Goal: Transaction & Acquisition: Purchase product/service

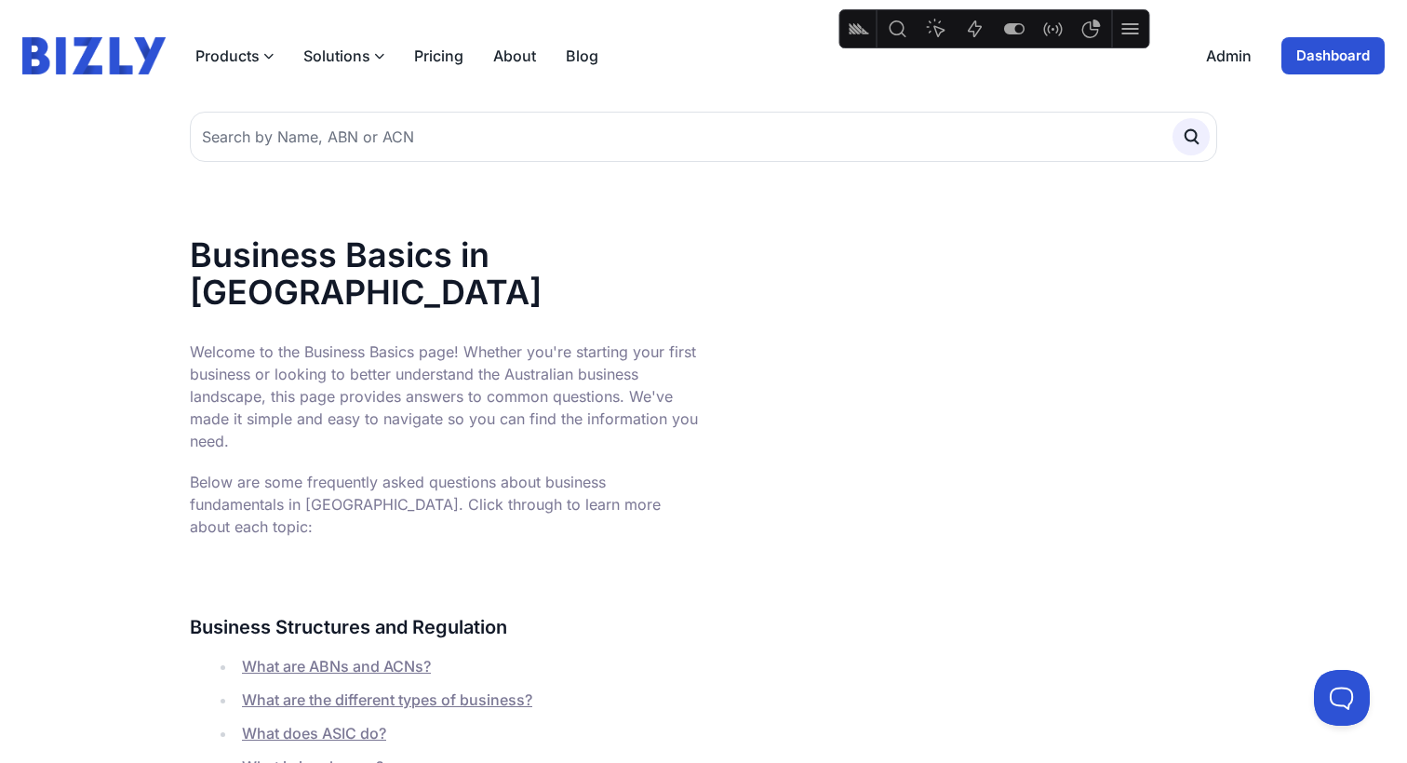
click at [1366, 59] on link "Dashboard" at bounding box center [1333, 55] width 103 height 37
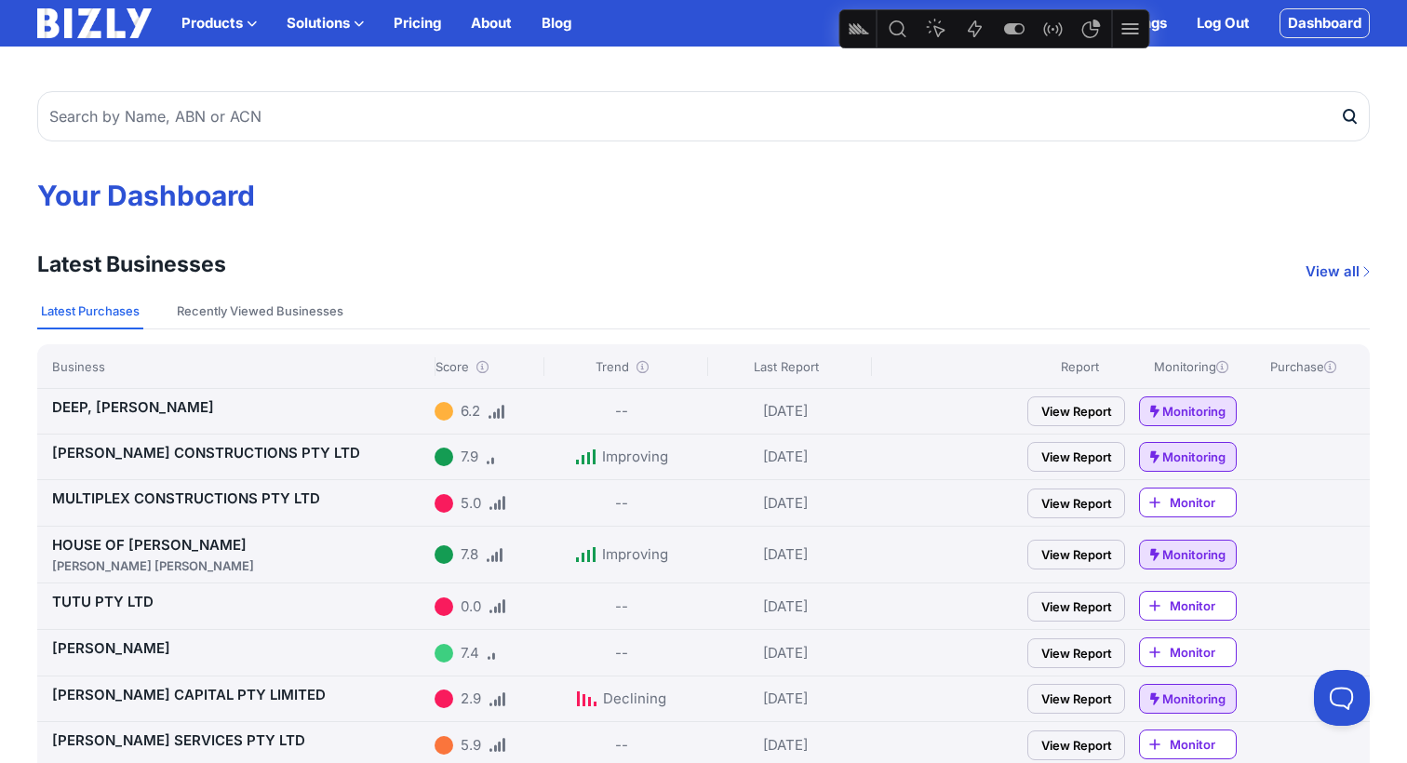
click at [1054, 410] on link "View Report" at bounding box center [1077, 411] width 98 height 30
click at [1087, 461] on link "View Report" at bounding box center [1077, 457] width 98 height 30
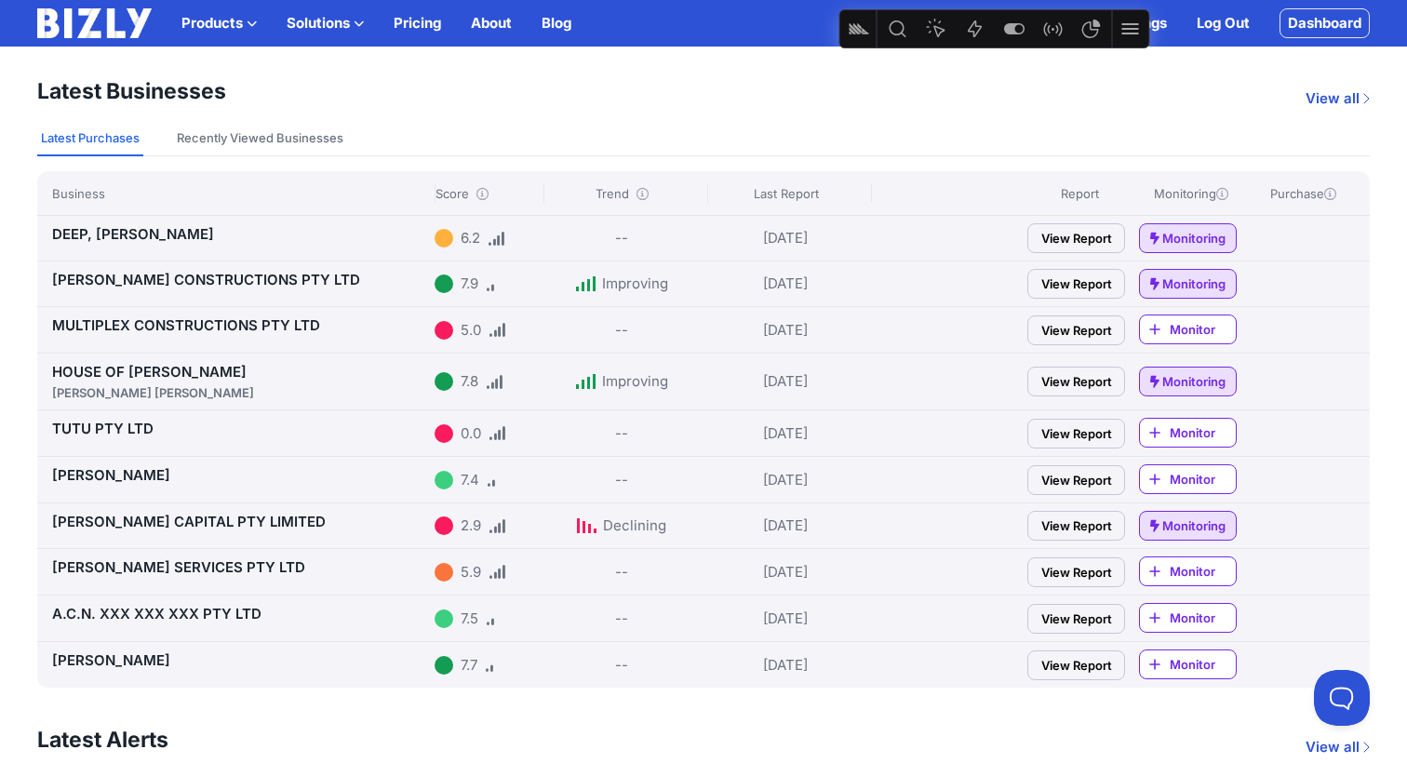
scroll to position [155, 0]
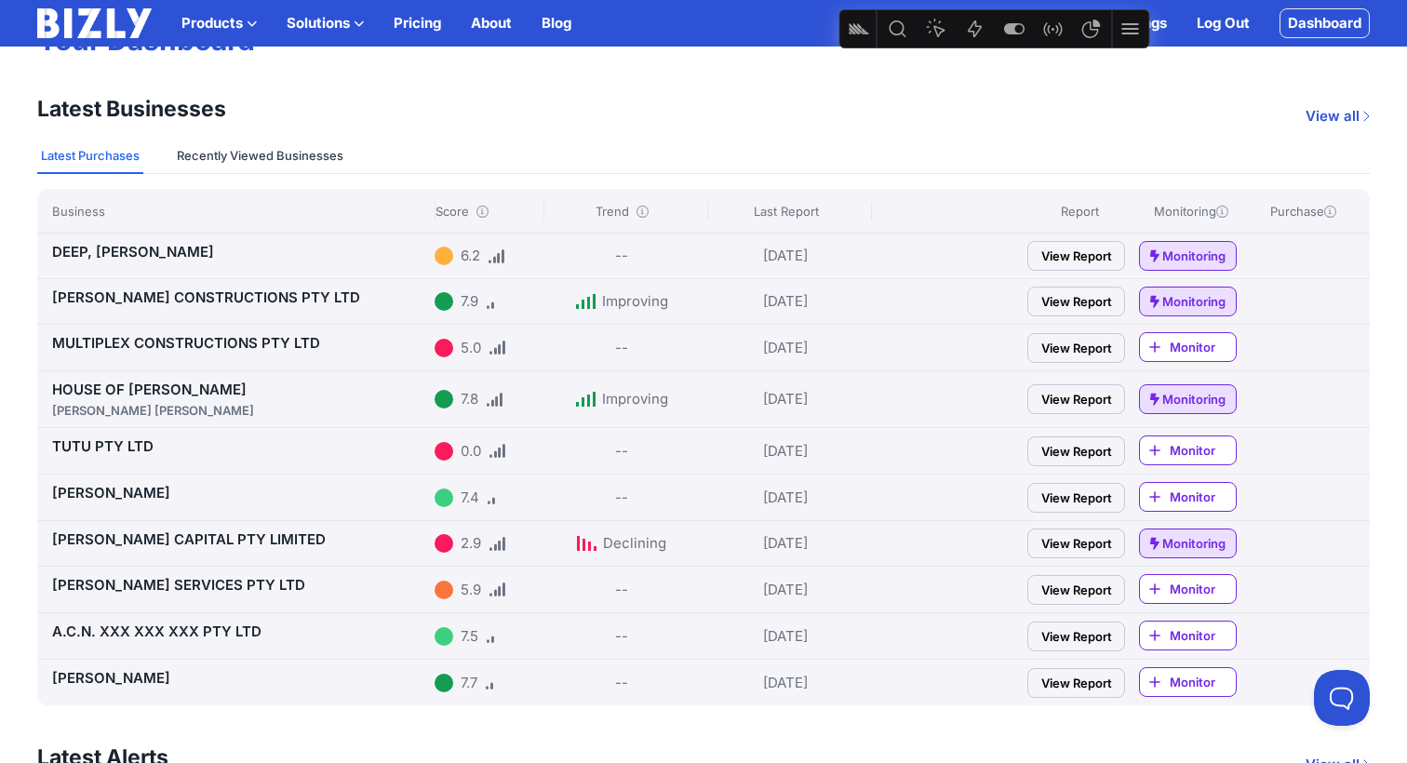
click at [323, 168] on button "Recently Viewed Businesses" at bounding box center [260, 156] width 174 height 35
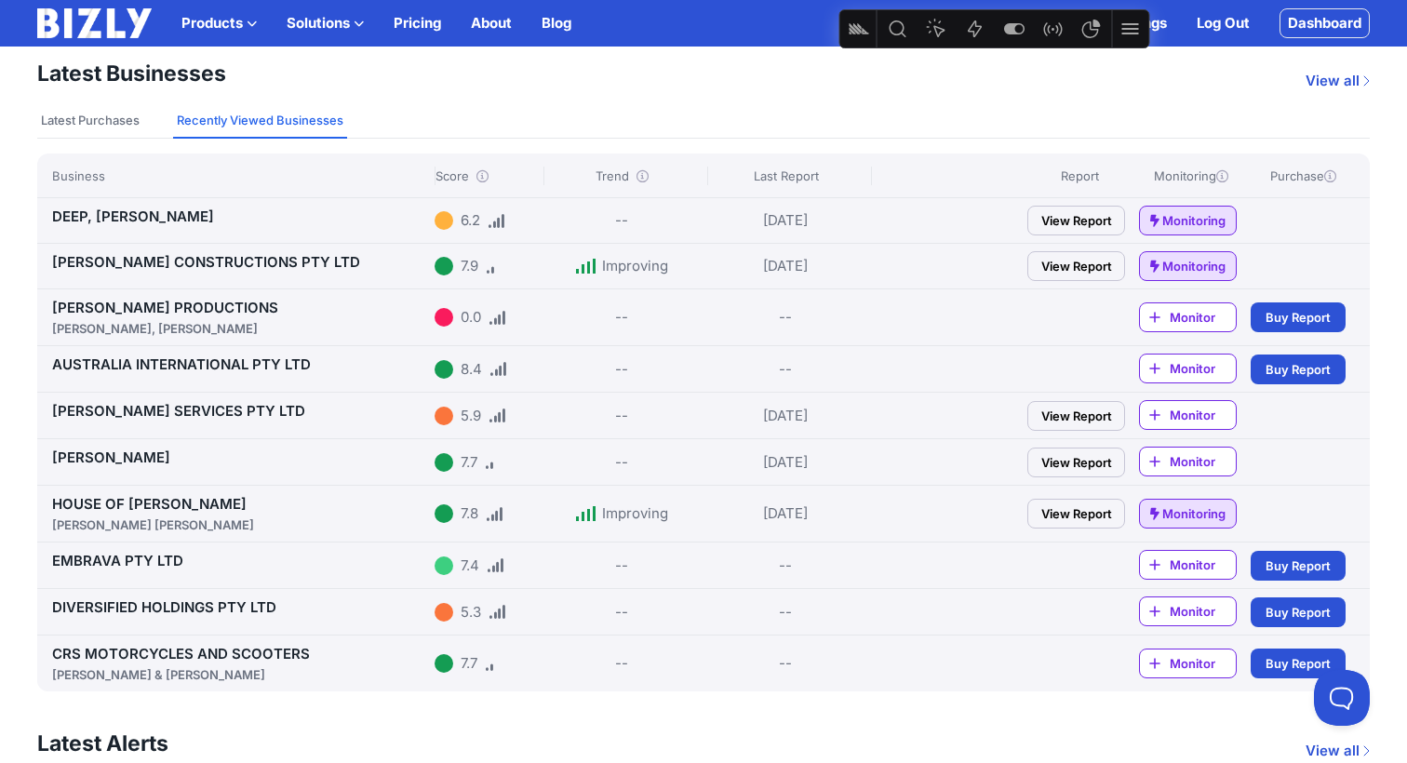
scroll to position [213, 0]
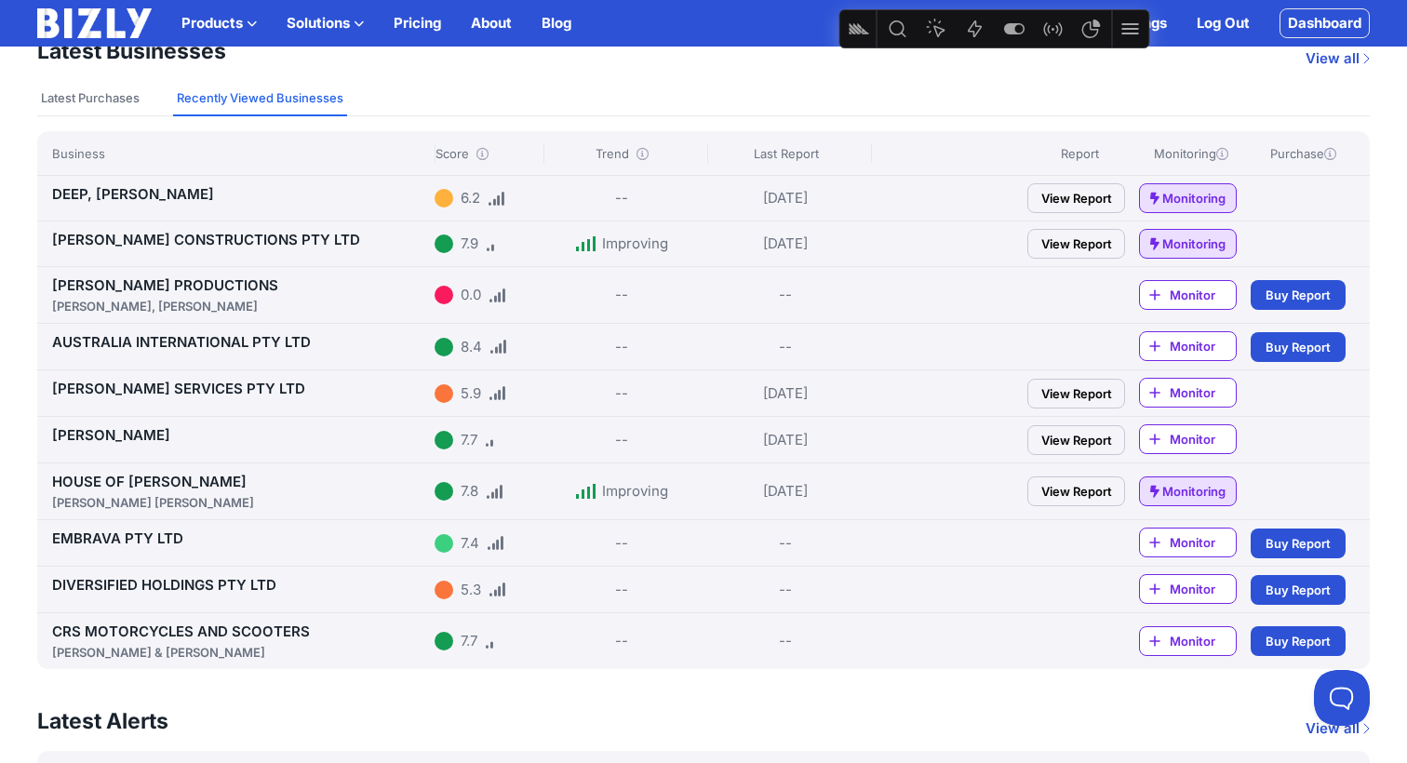
click at [1283, 542] on span "Buy Report" at bounding box center [1298, 543] width 65 height 19
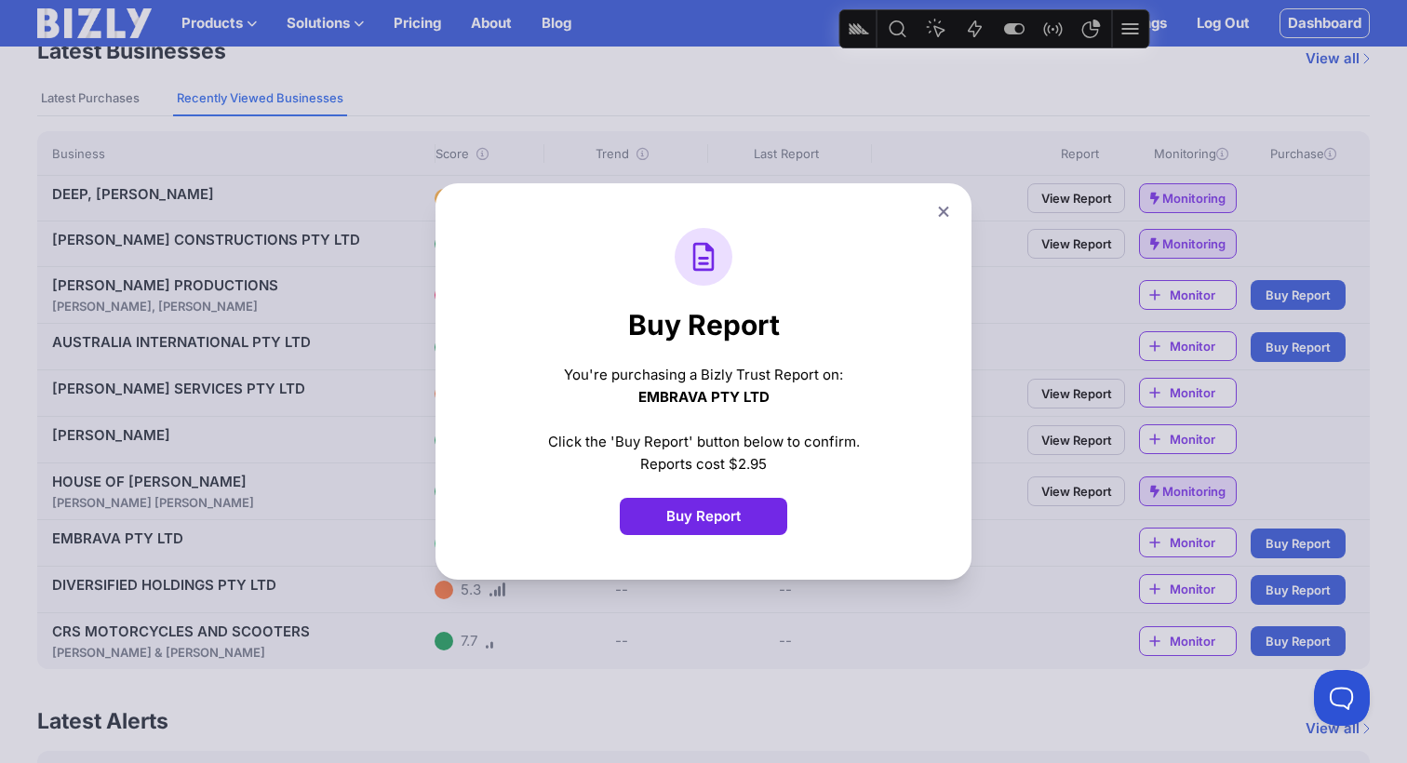
click at [705, 508] on button "Buy Report" at bounding box center [704, 516] width 168 height 37
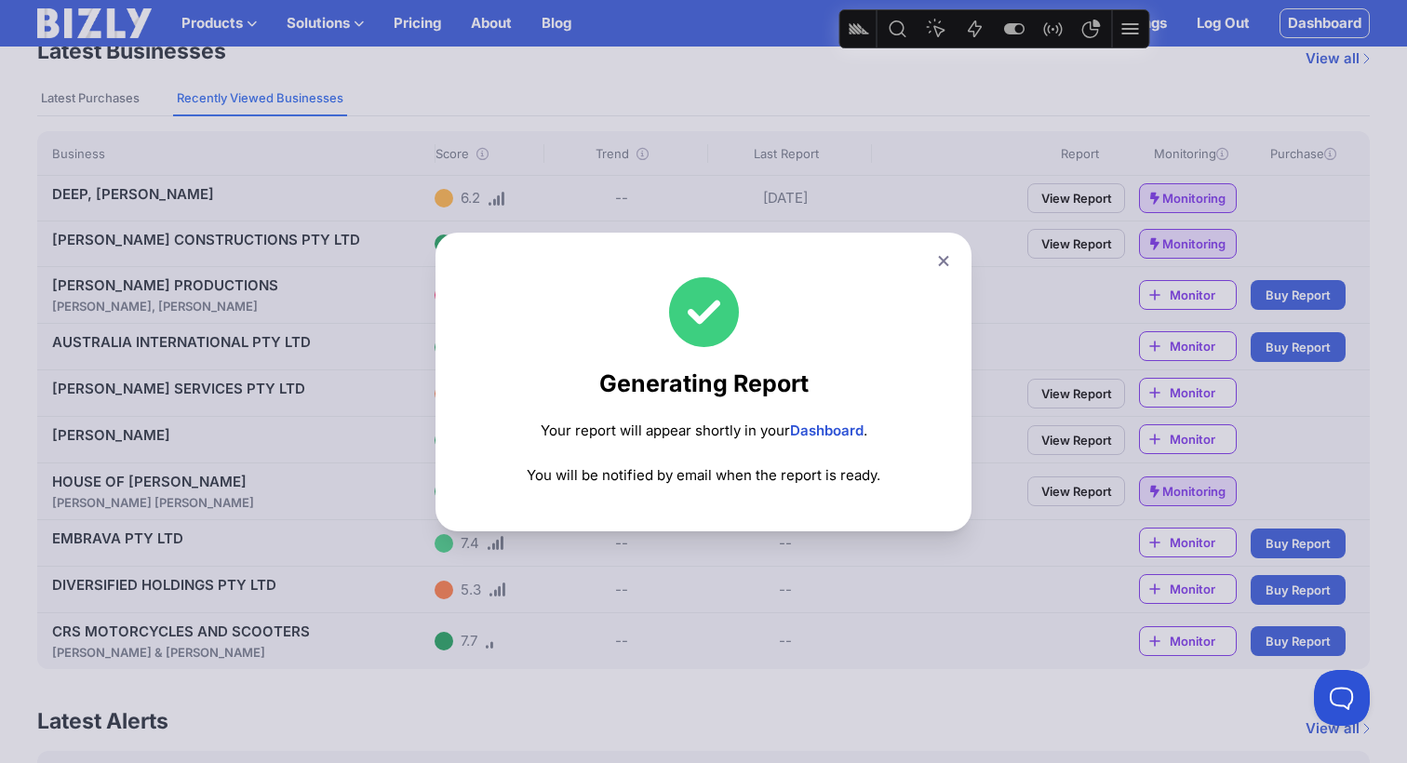
click at [825, 433] on link "Dashboard" at bounding box center [827, 431] width 74 height 18
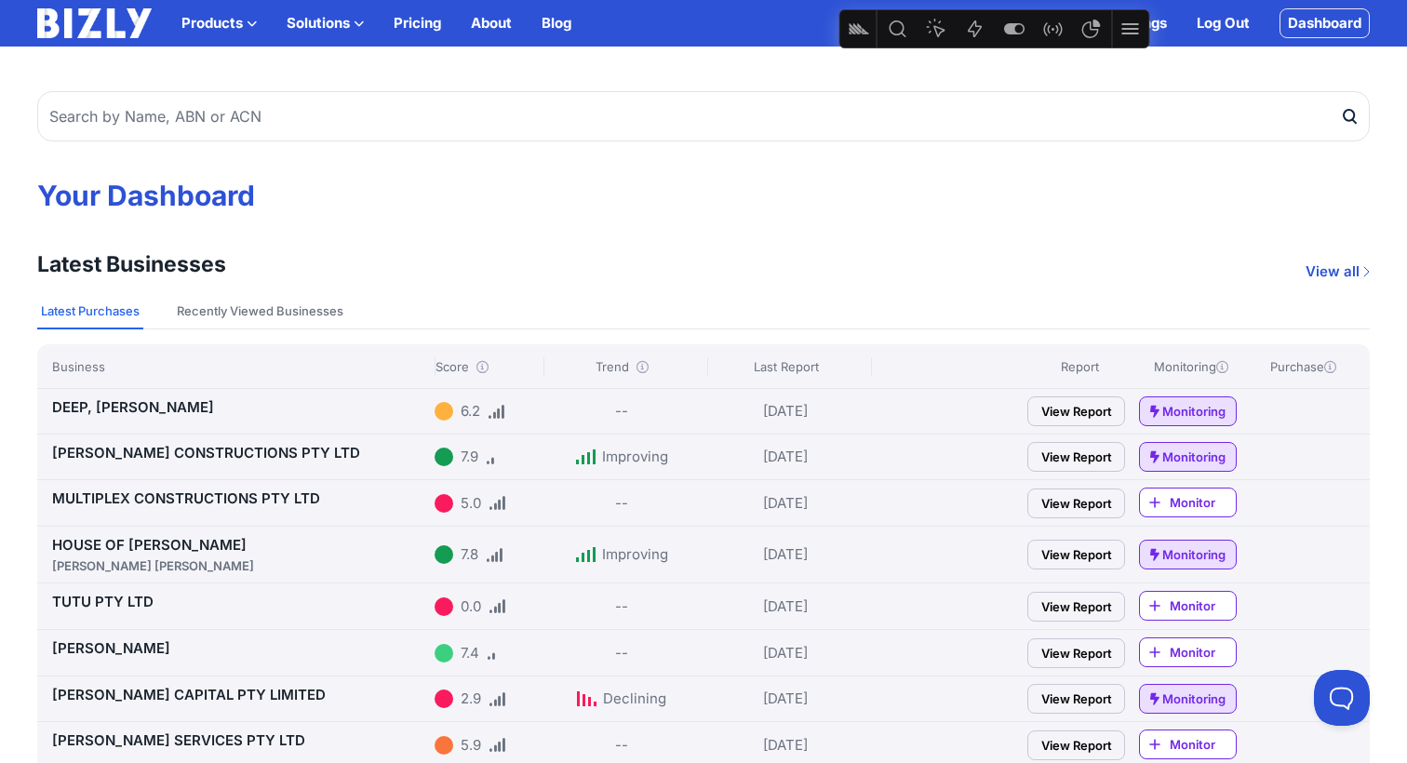
click at [218, 450] on link "[PERSON_NAME] CONSTRUCTIONS PTY LTD" at bounding box center [206, 453] width 308 height 18
click at [246, 310] on button "Recently Viewed Businesses" at bounding box center [260, 311] width 174 height 35
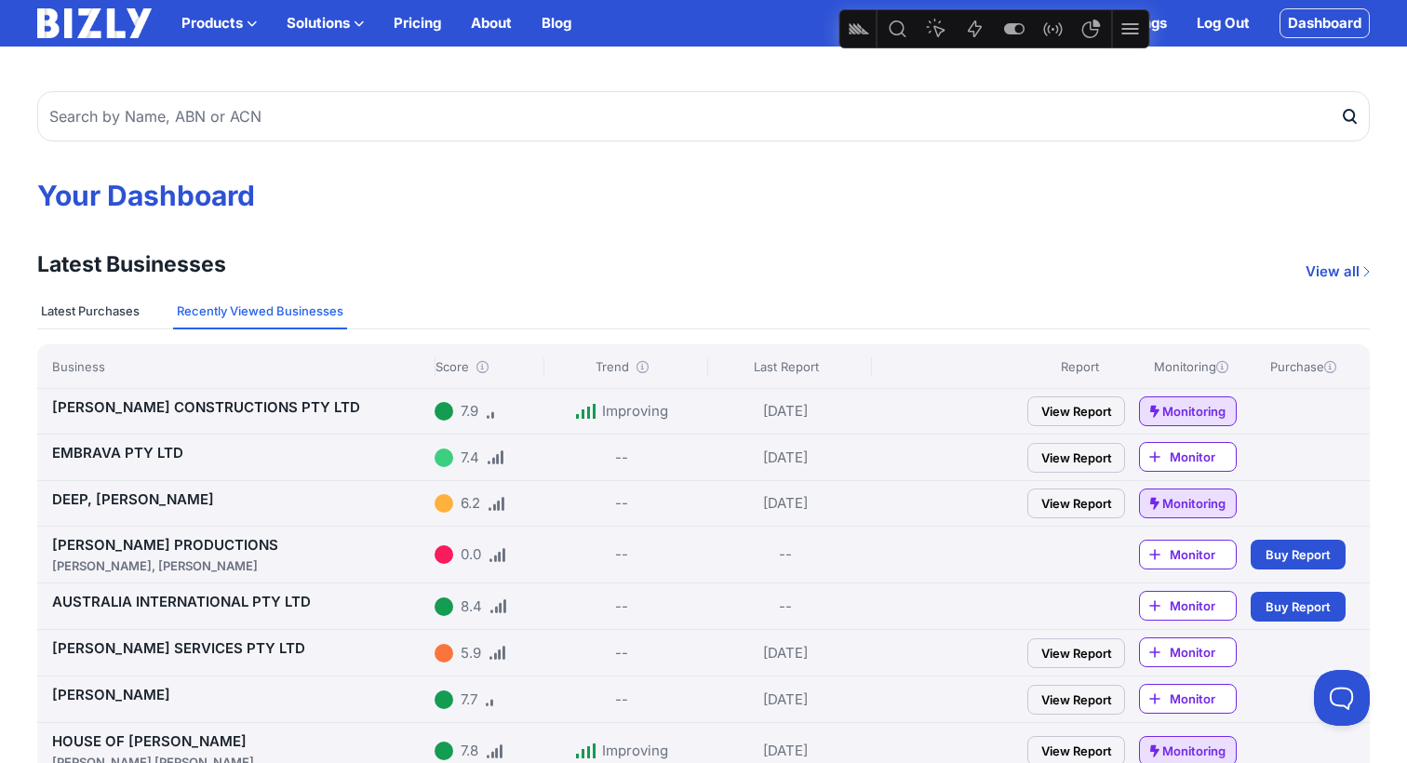
click at [86, 318] on button "Latest Purchases" at bounding box center [90, 311] width 106 height 35
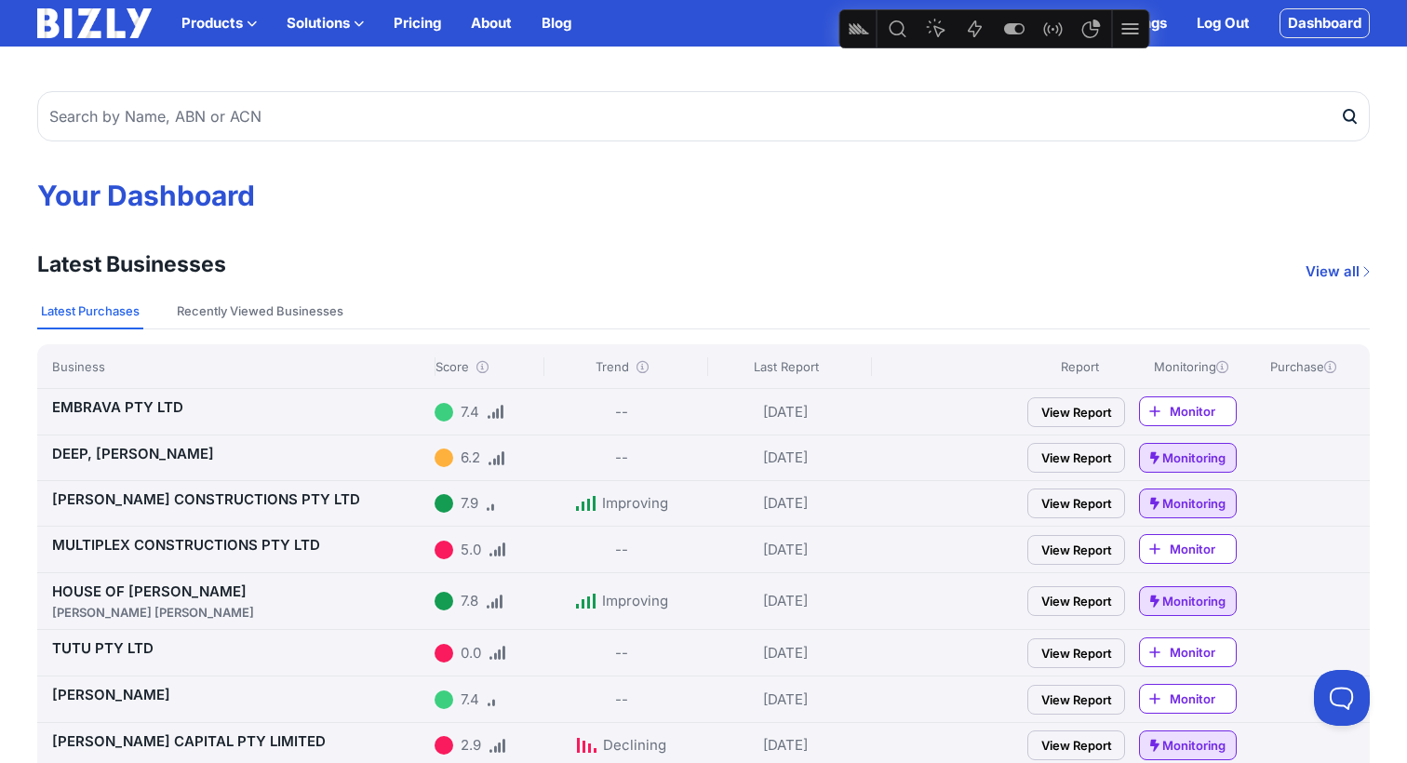
click at [1068, 407] on link "View Report" at bounding box center [1077, 412] width 98 height 30
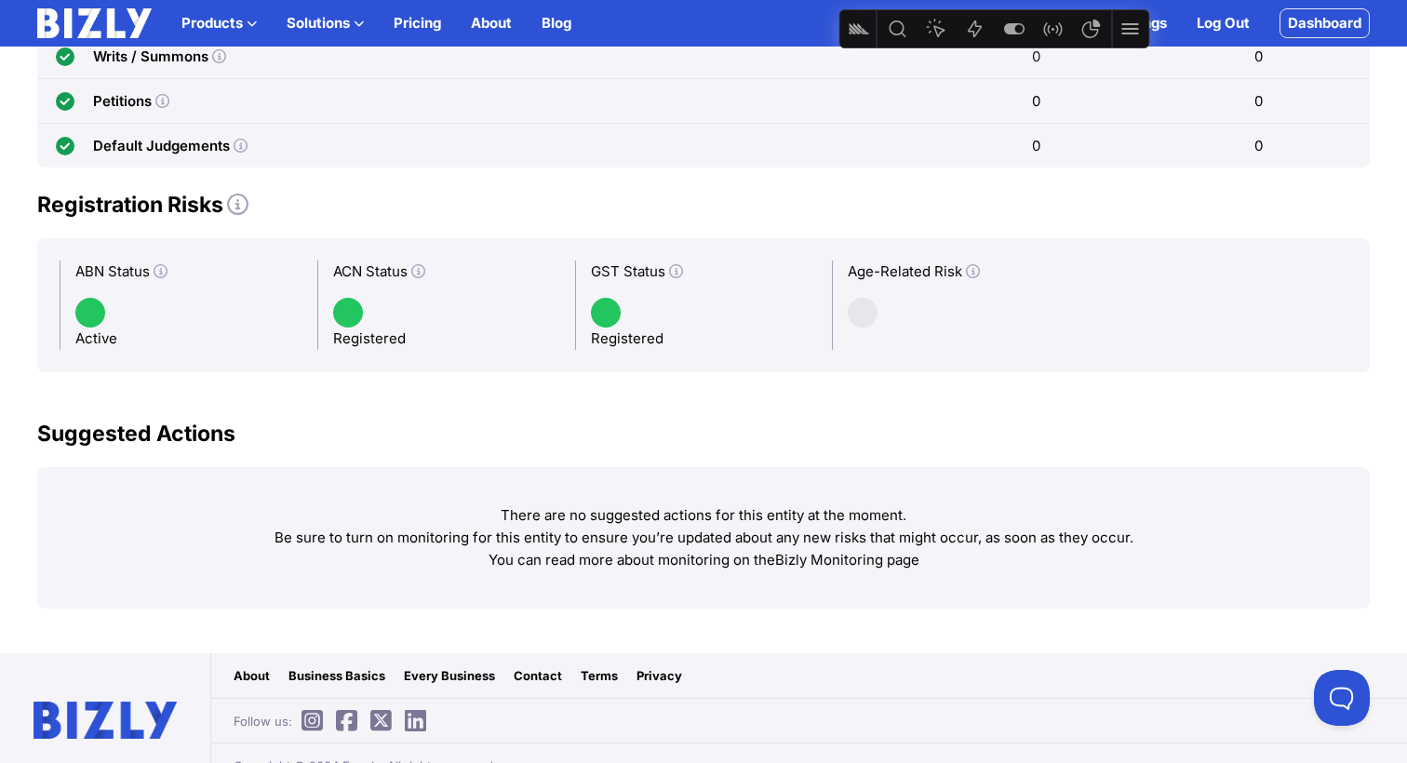
scroll to position [1477, 0]
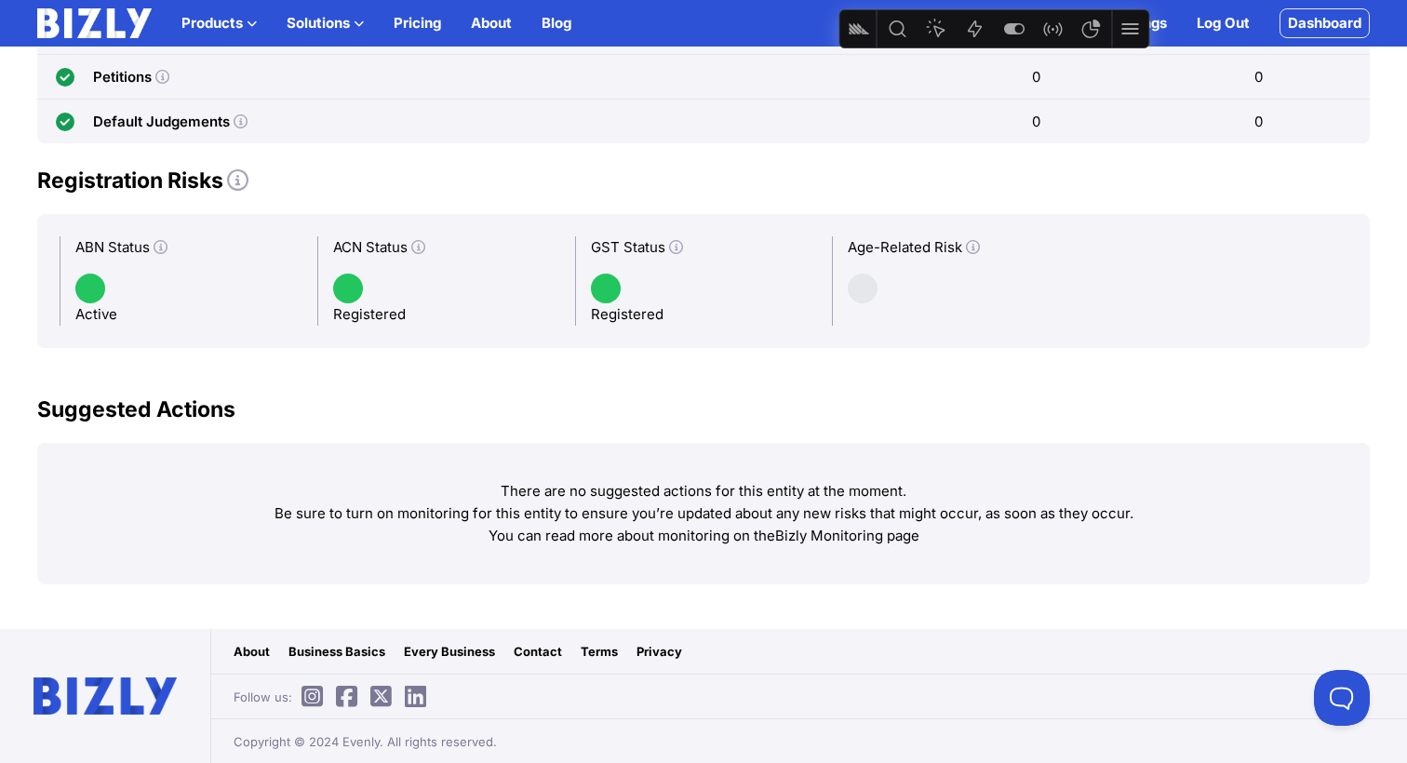
click at [974, 247] on icon at bounding box center [973, 247] width 14 height 14
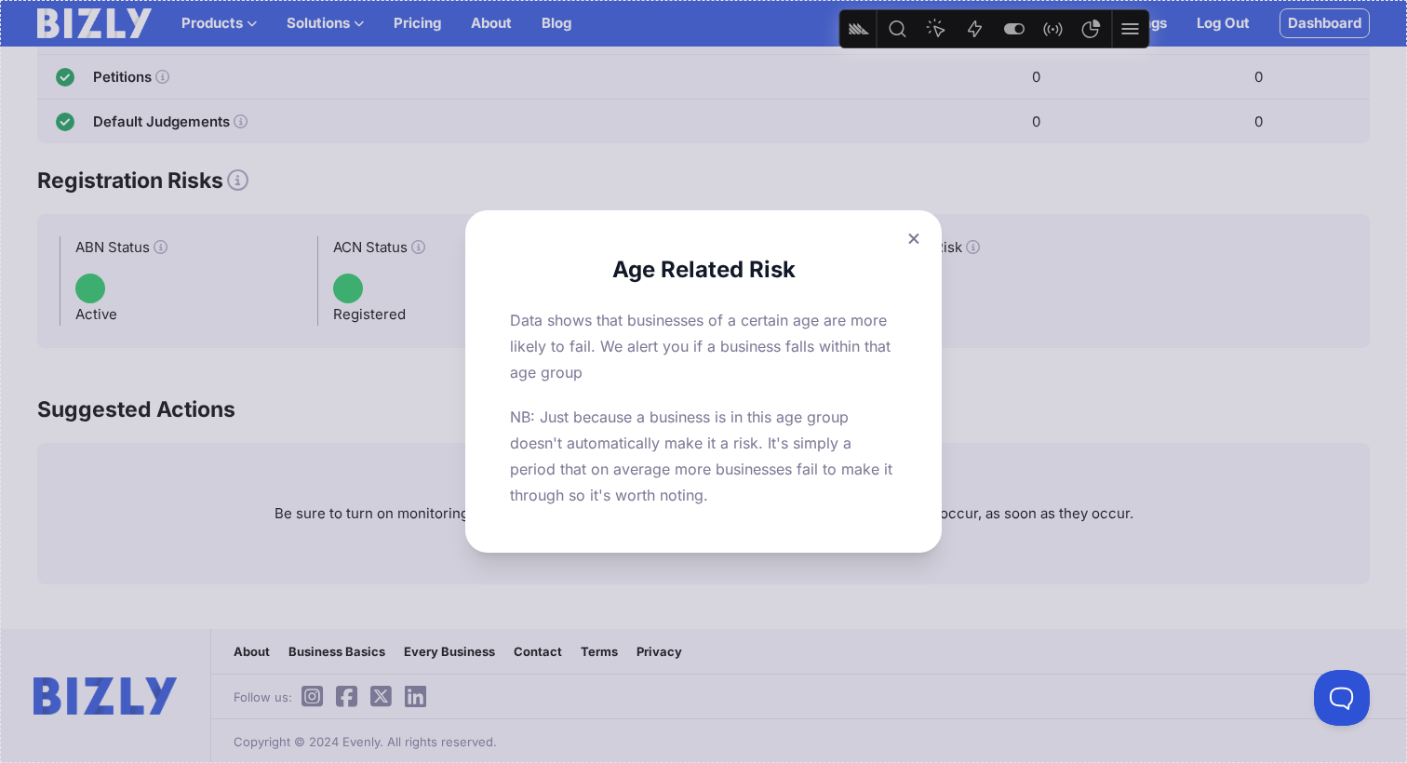
click at [974, 247] on div "Age Related Risk Data shows that businesses of a certain age are more likely to…" at bounding box center [703, 381] width 1407 height 763
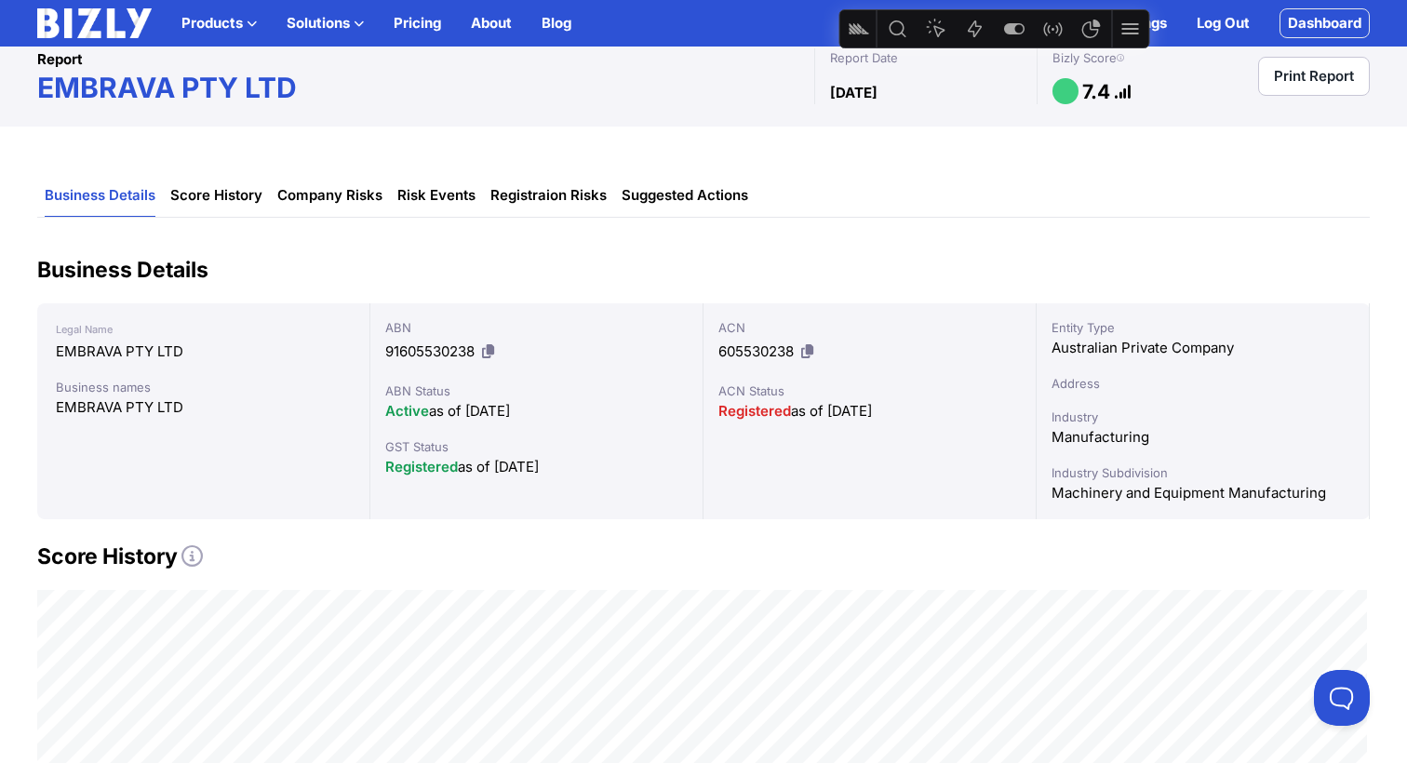
scroll to position [0, 0]
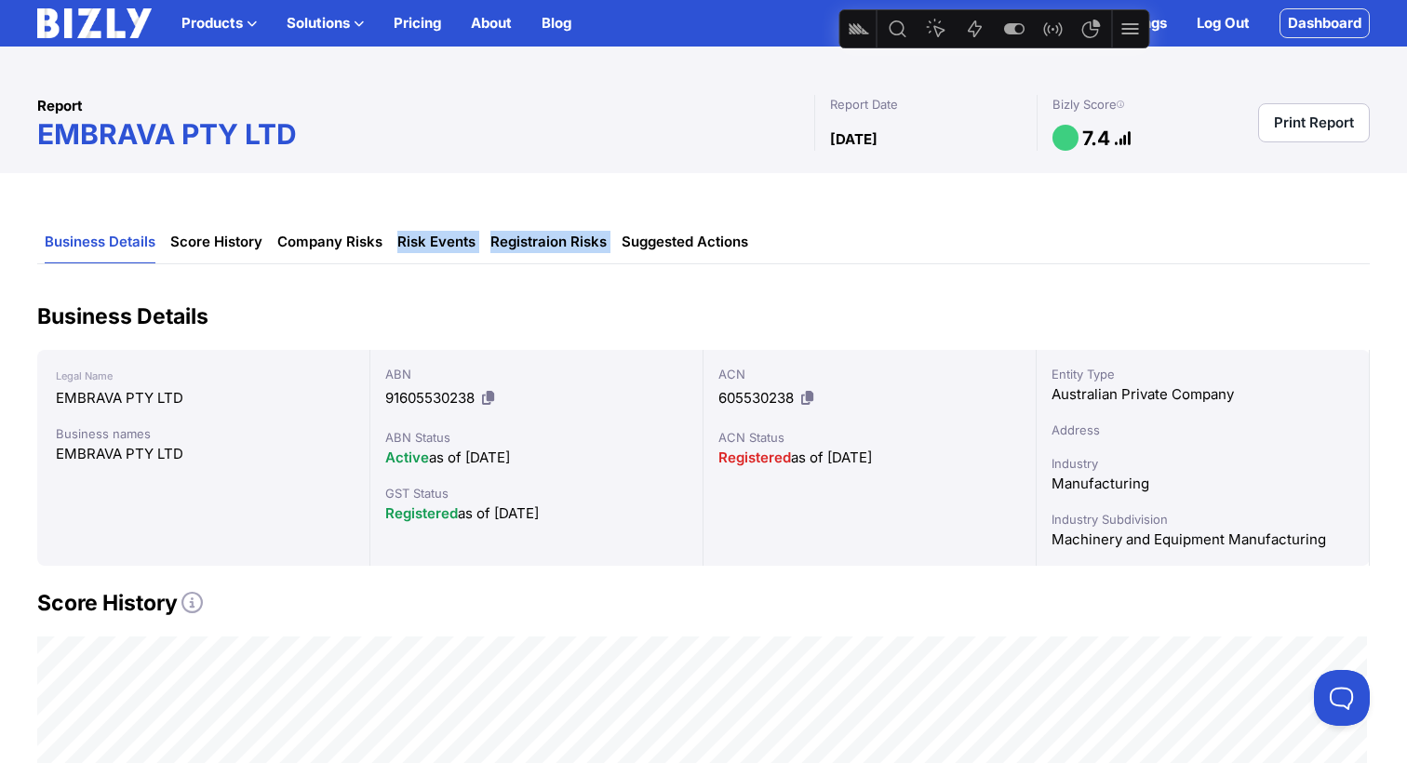
drag, startPoint x: 611, startPoint y: 244, endPoint x: 395, endPoint y: 242, distance: 216.9
click at [396, 241] on ul "Business Details Score History Company Risks Risk Events Registraion Risks Sugg…" at bounding box center [703, 243] width 1333 height 42
copy ul "Risk Events Registraion Risks"
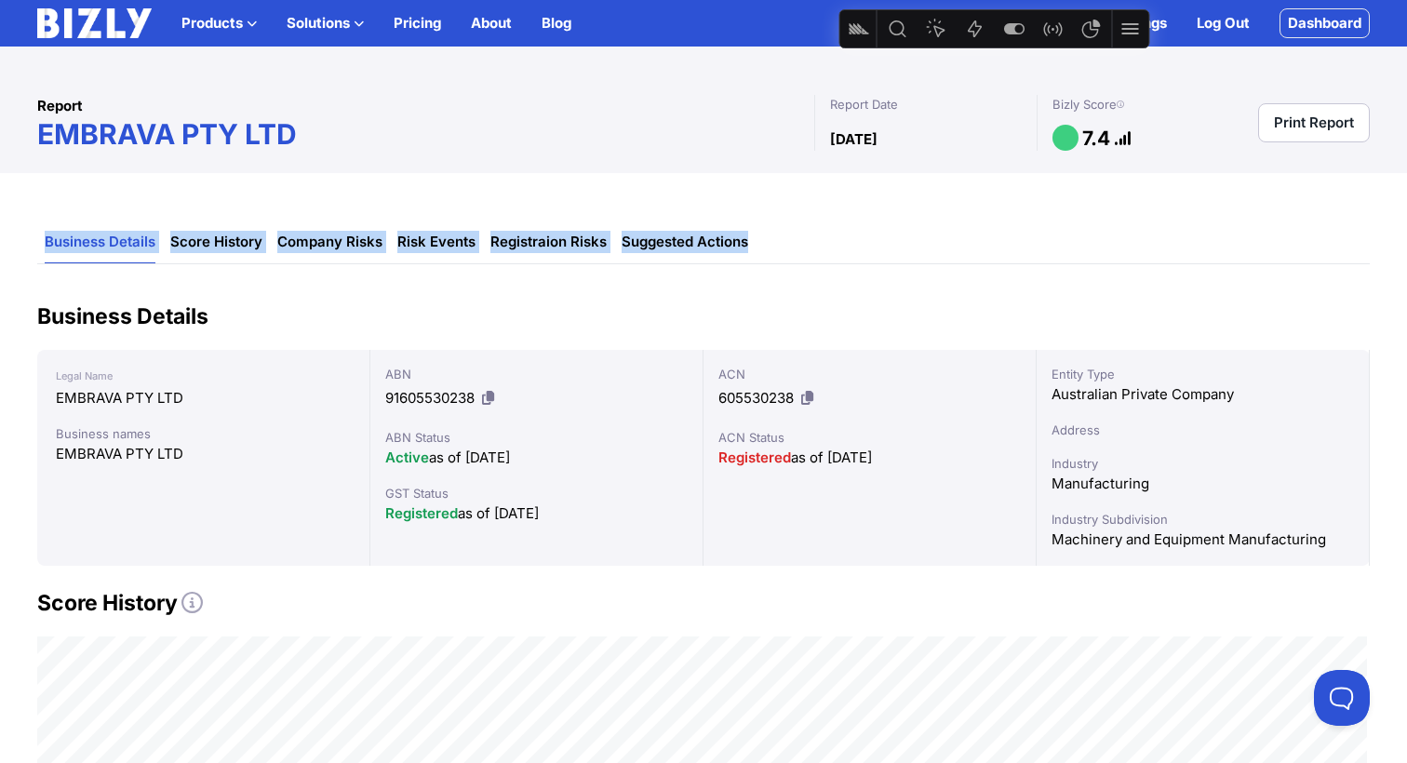
drag, startPoint x: 775, startPoint y: 239, endPoint x: 27, endPoint y: 241, distance: 748.3
copy ul "Business Details Score History Company Risks Risk Events Registraion Risks Sugg…"
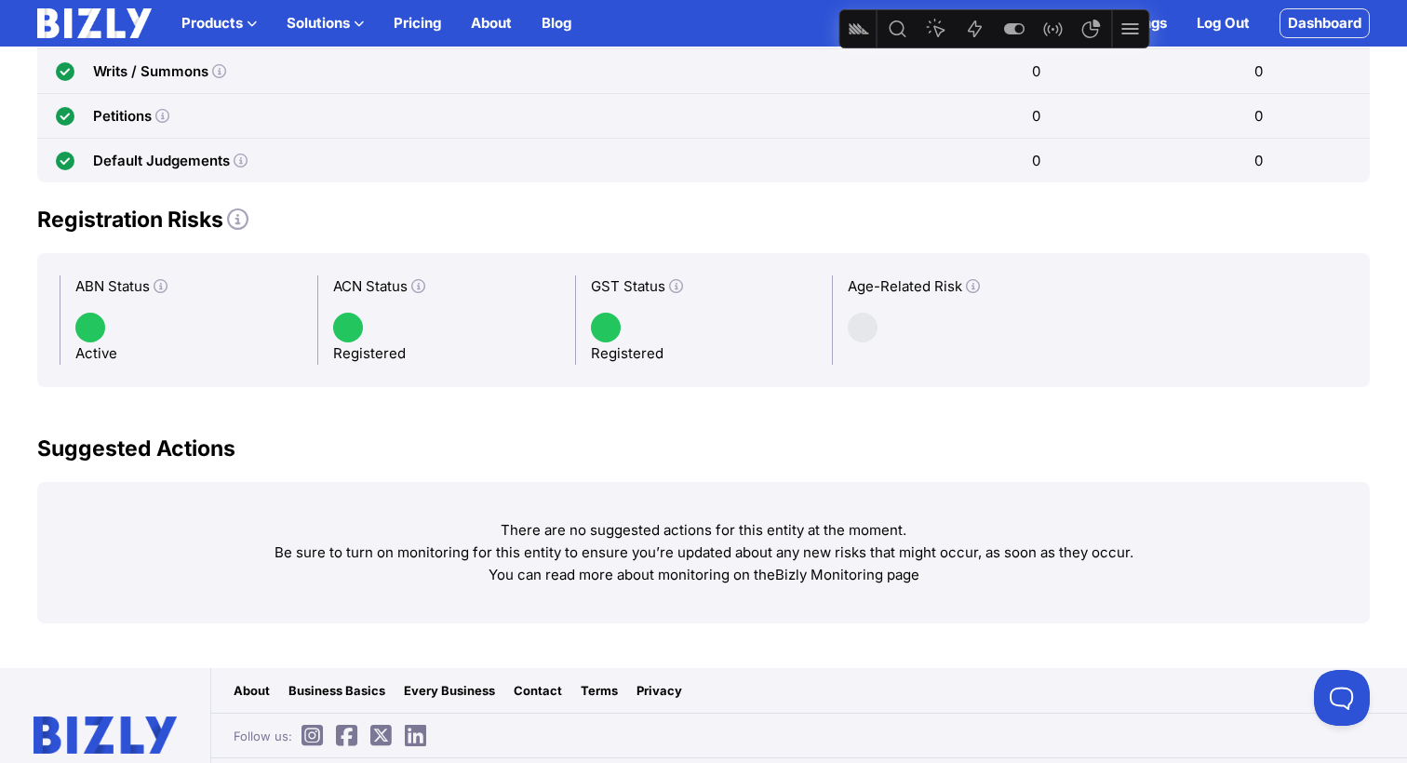
scroll to position [1435, 0]
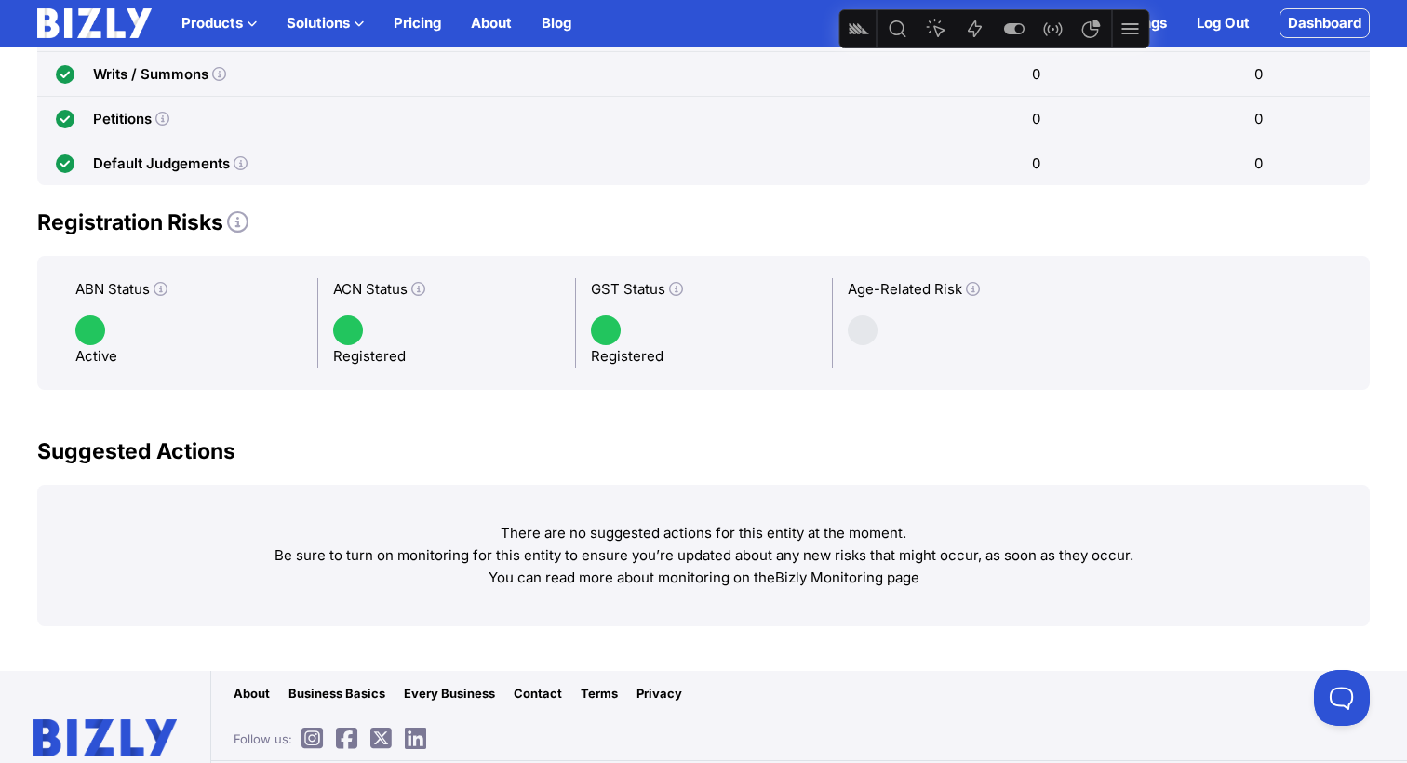
click at [974, 287] on icon at bounding box center [973, 289] width 14 height 14
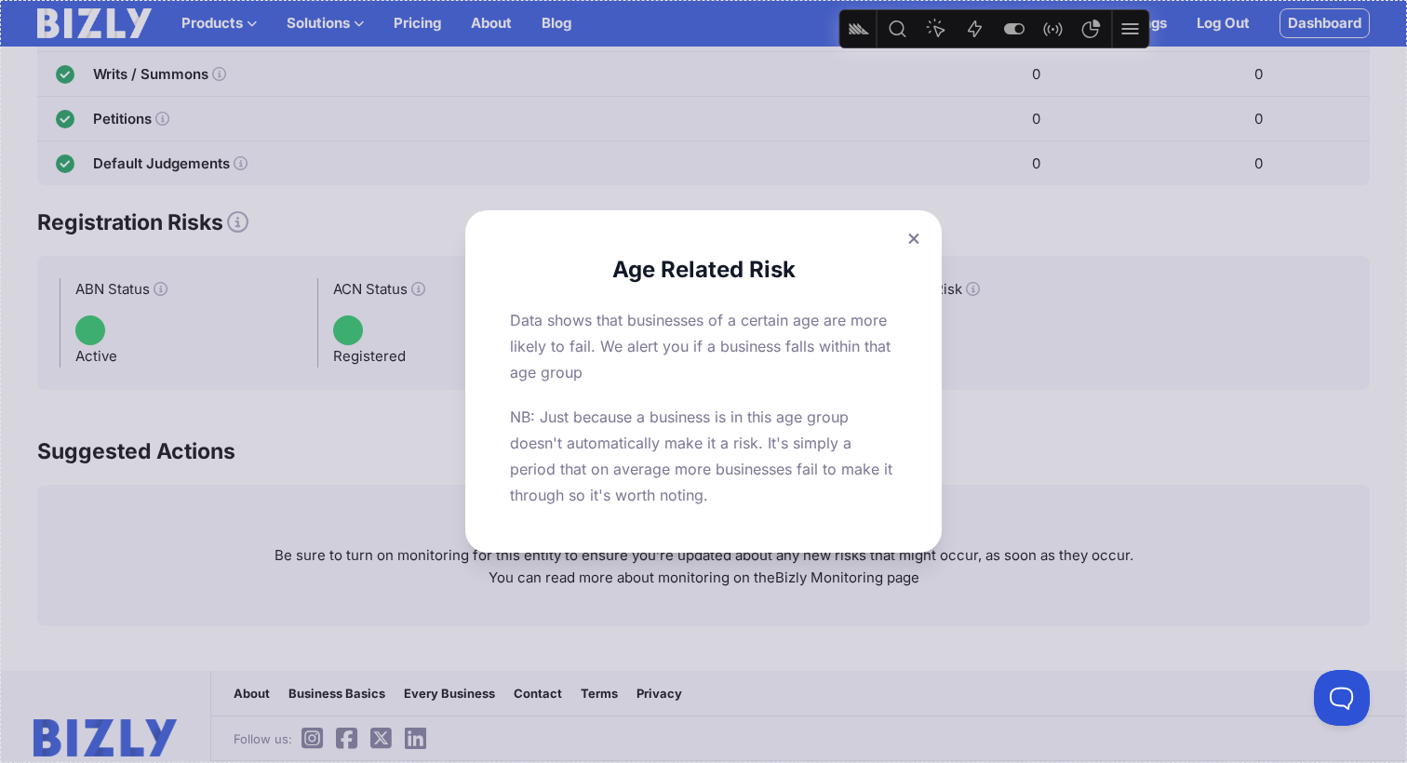
click at [909, 235] on icon at bounding box center [913, 239] width 10 height 10
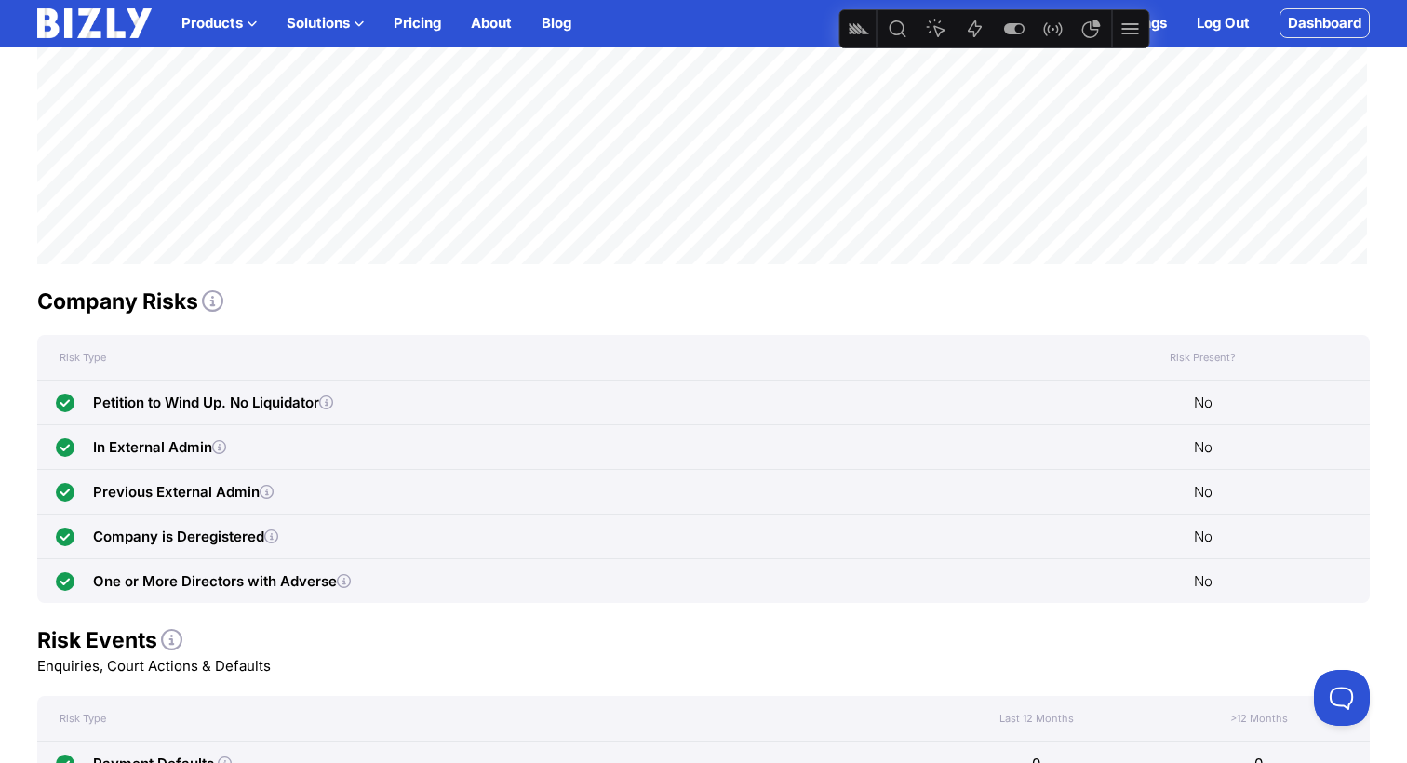
scroll to position [651, 0]
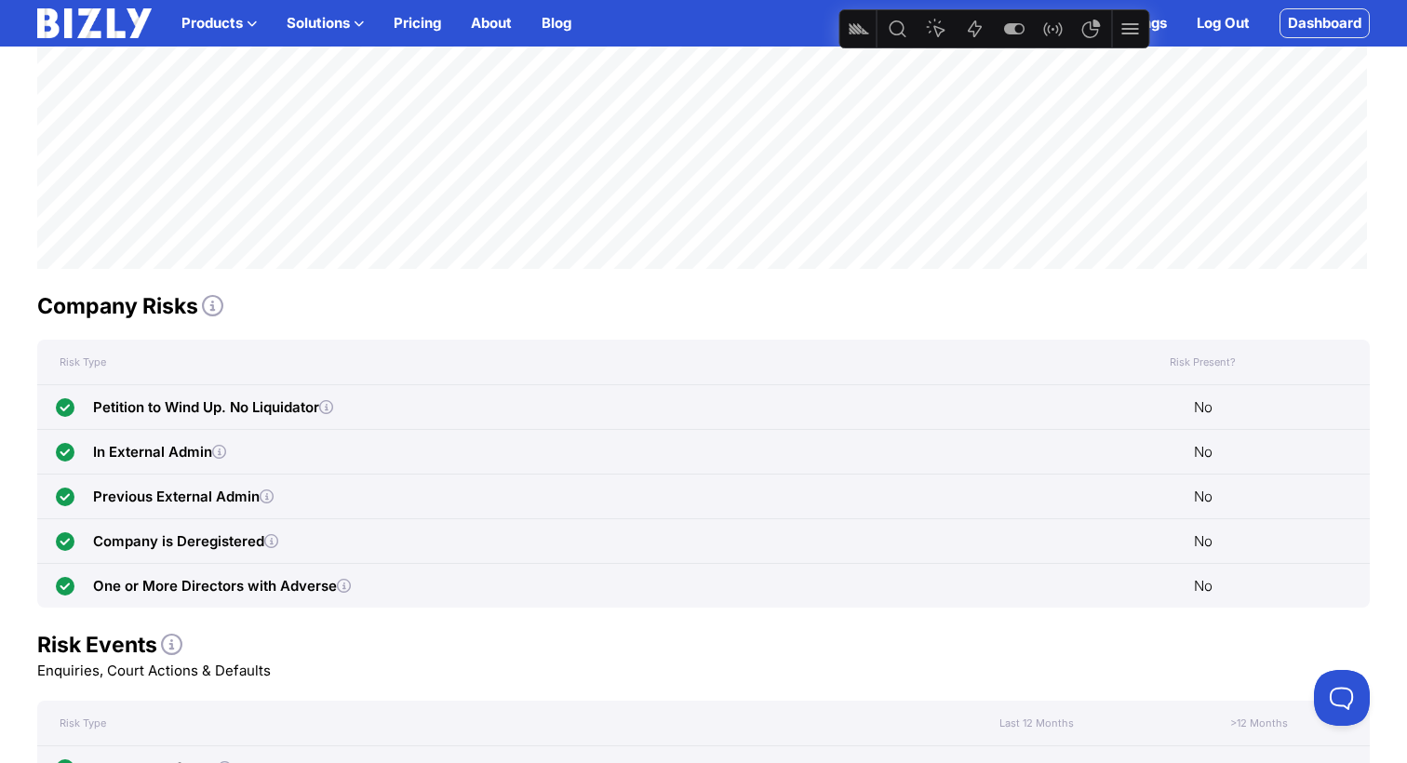
click at [211, 307] on icon at bounding box center [212, 305] width 21 height 21
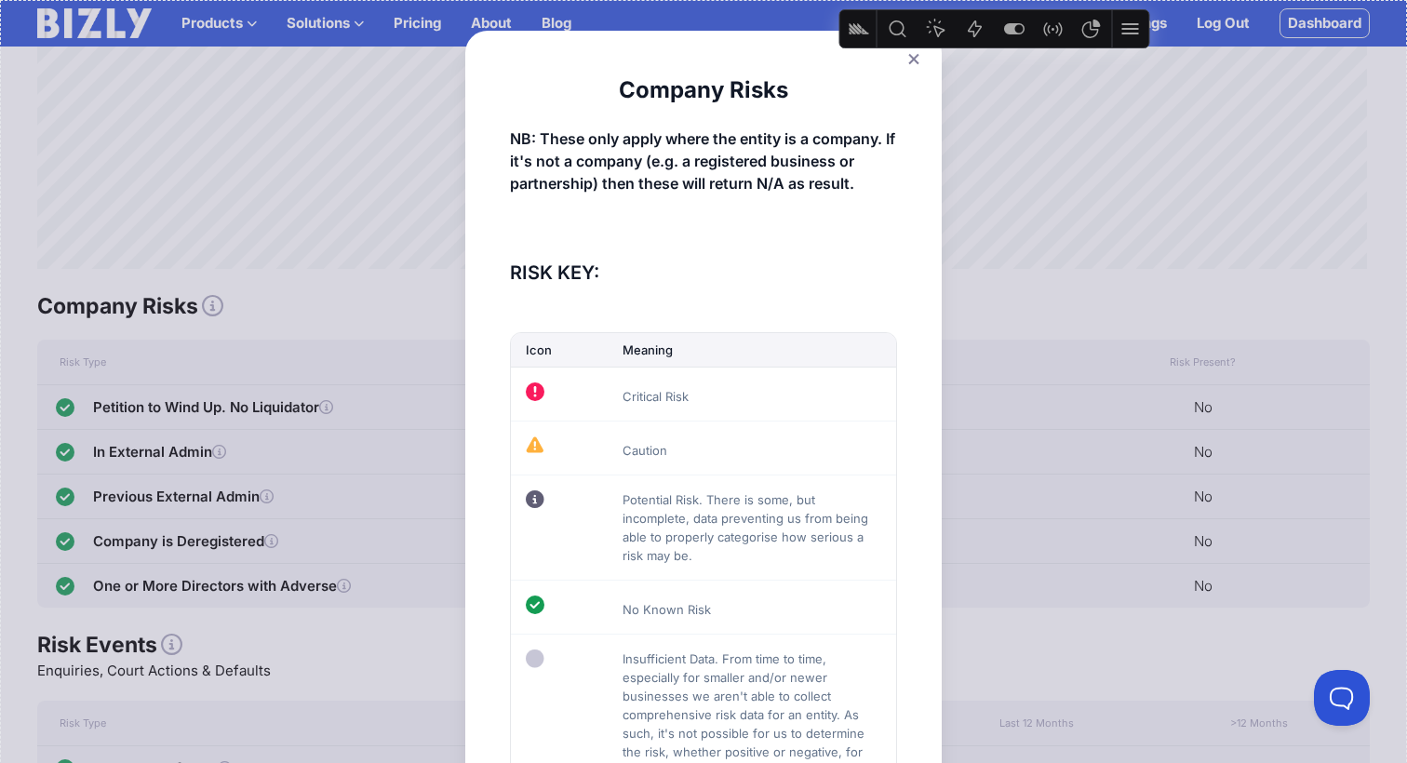
click at [911, 61] on icon at bounding box center [913, 59] width 10 height 10
